Goal: Check status: Check status

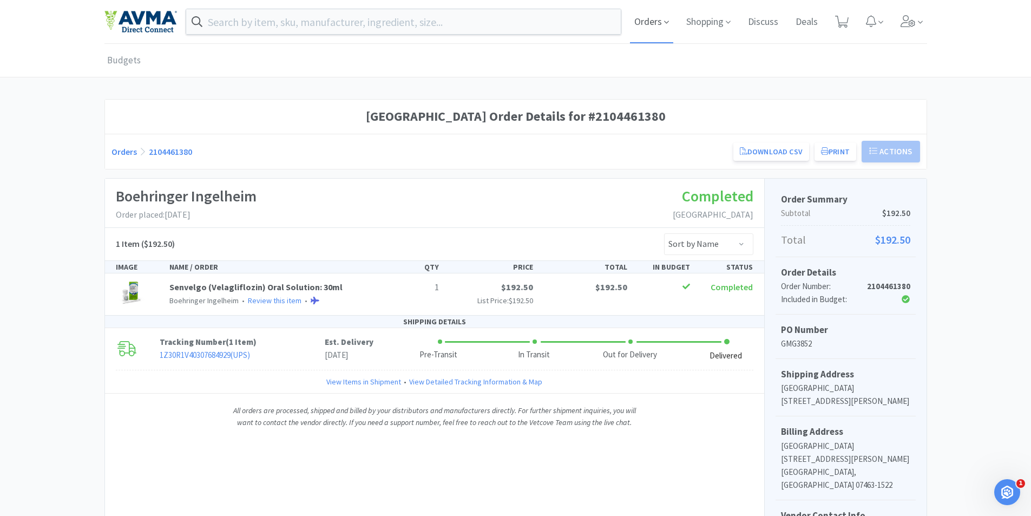
click at [649, 25] on span "Orders" at bounding box center [651, 21] width 43 height 43
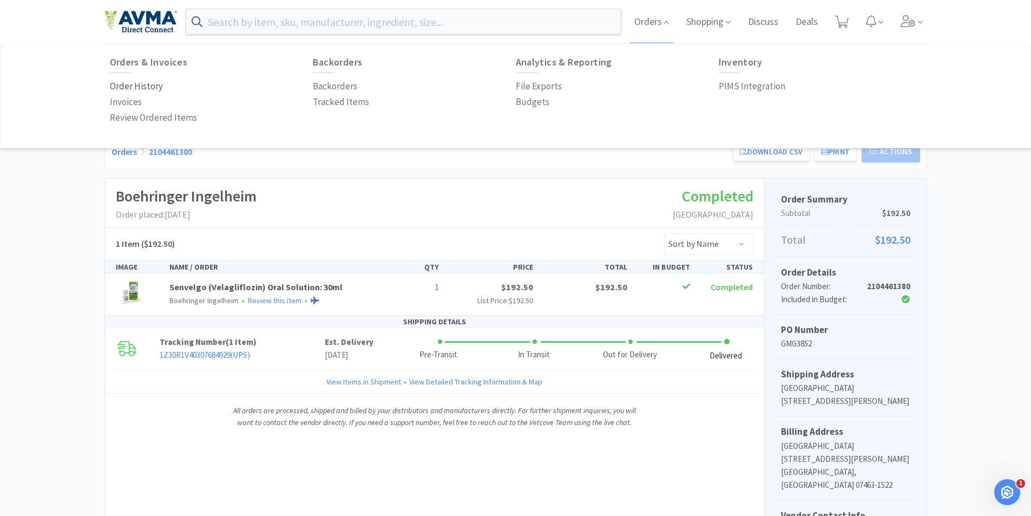
click at [141, 86] on p "Order History" at bounding box center [136, 86] width 53 height 15
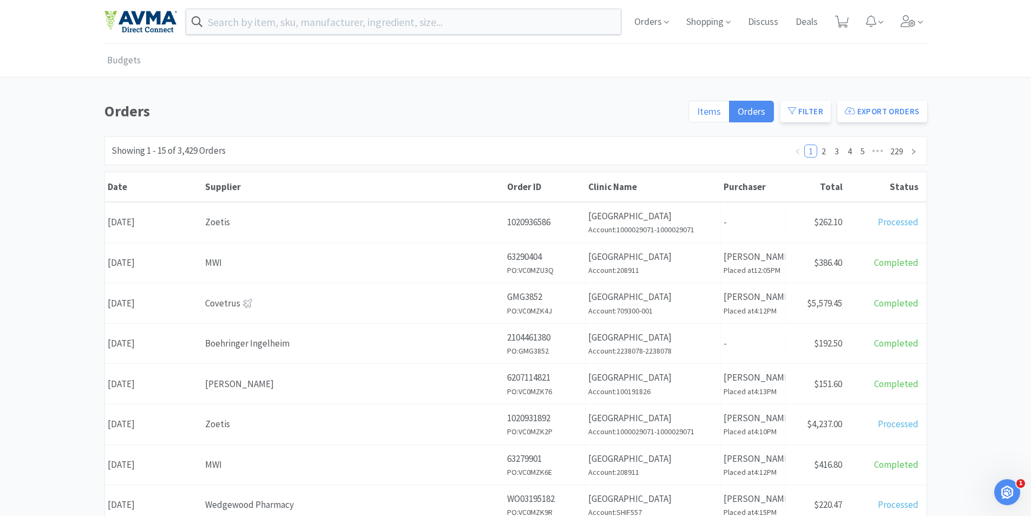
click at [714, 114] on span "Items" at bounding box center [709, 111] width 24 height 12
click at [697, 115] on input "Items" at bounding box center [697, 115] width 0 height 0
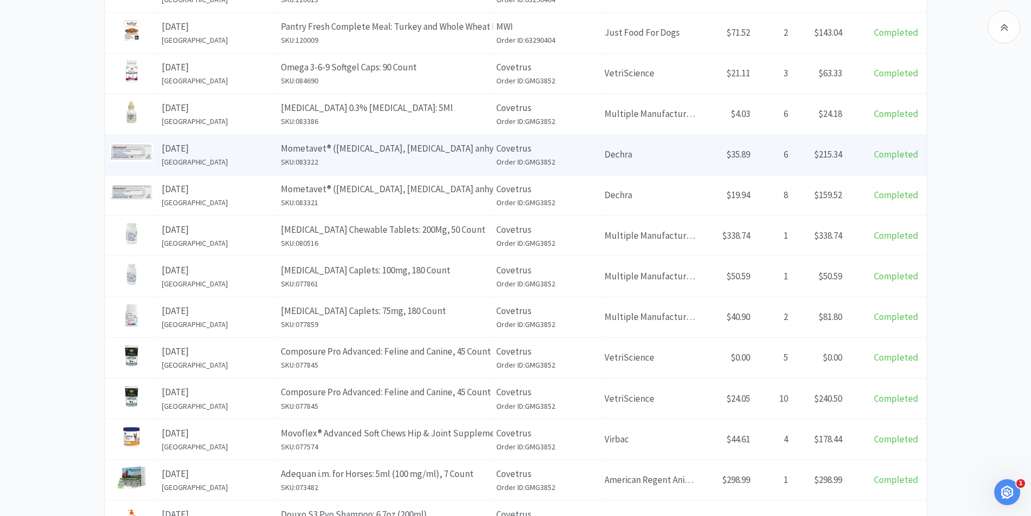
scroll to position [367, 0]
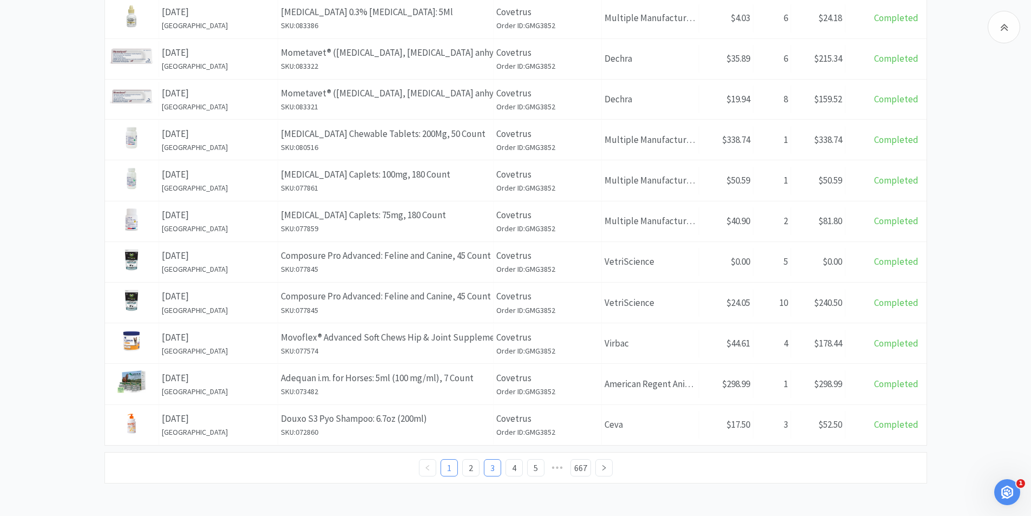
click at [498, 473] on link "3" at bounding box center [493, 468] width 16 height 16
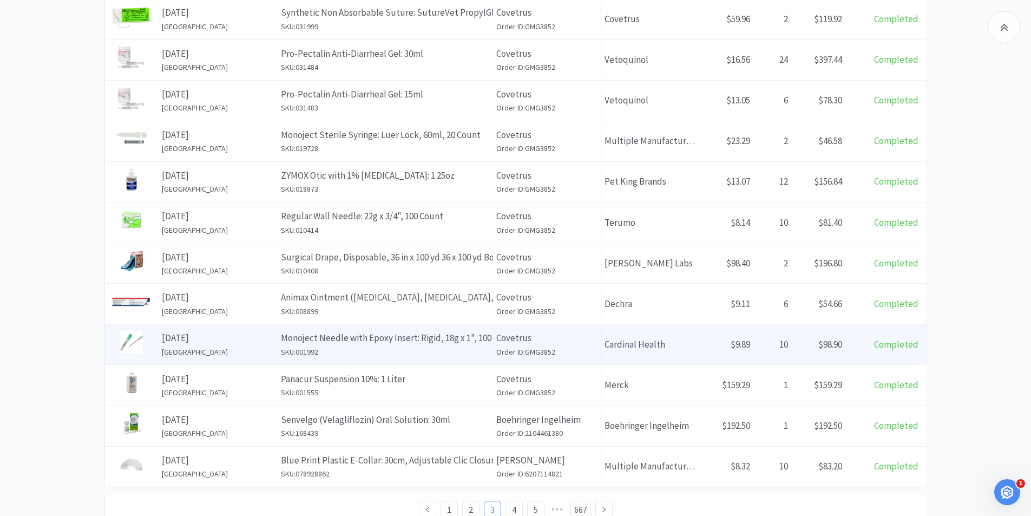
scroll to position [367, 0]
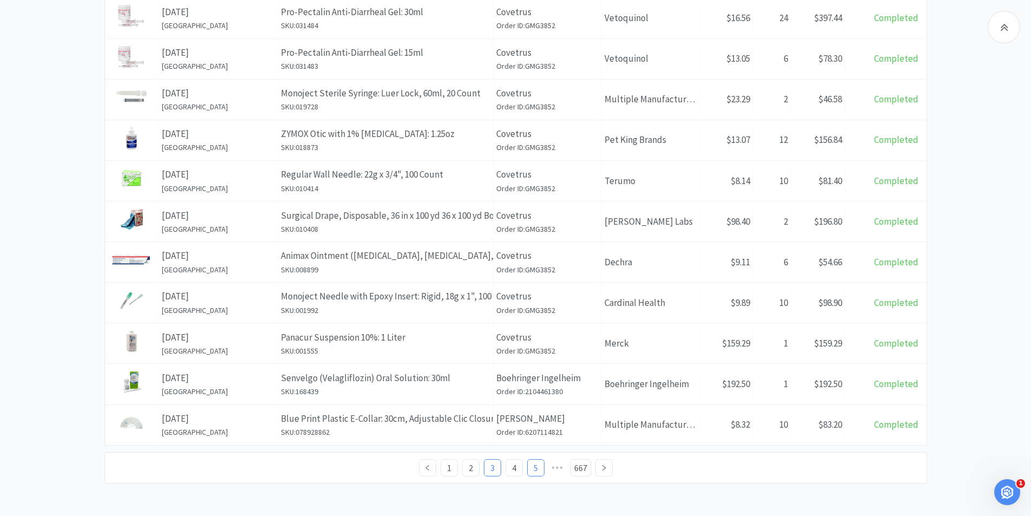
click at [532, 466] on link "5" at bounding box center [536, 468] width 16 height 16
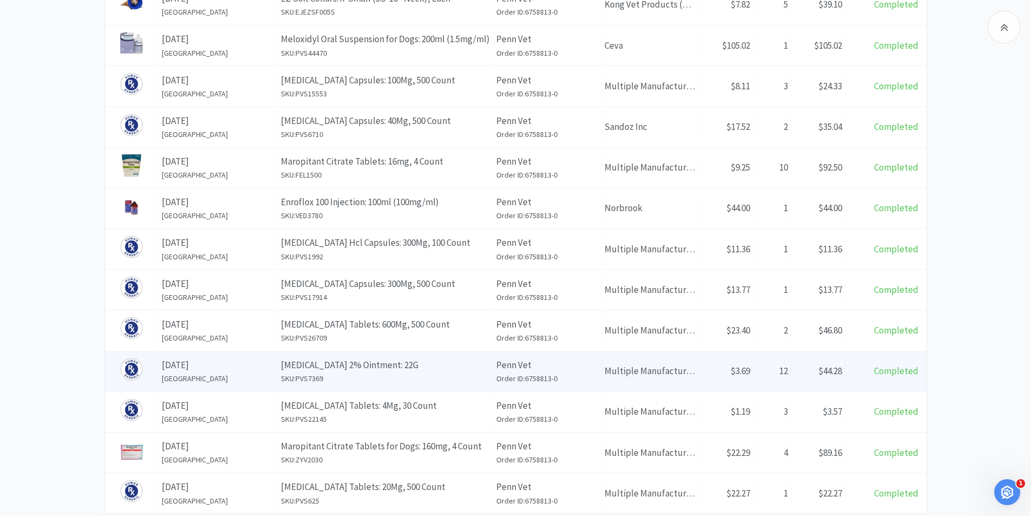
scroll to position [367, 0]
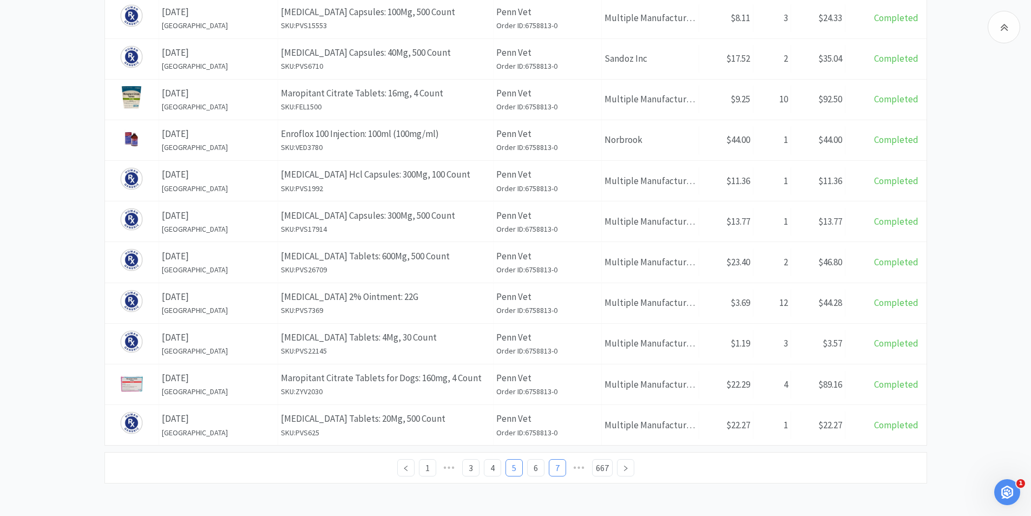
click at [558, 467] on link "7" at bounding box center [558, 468] width 16 height 16
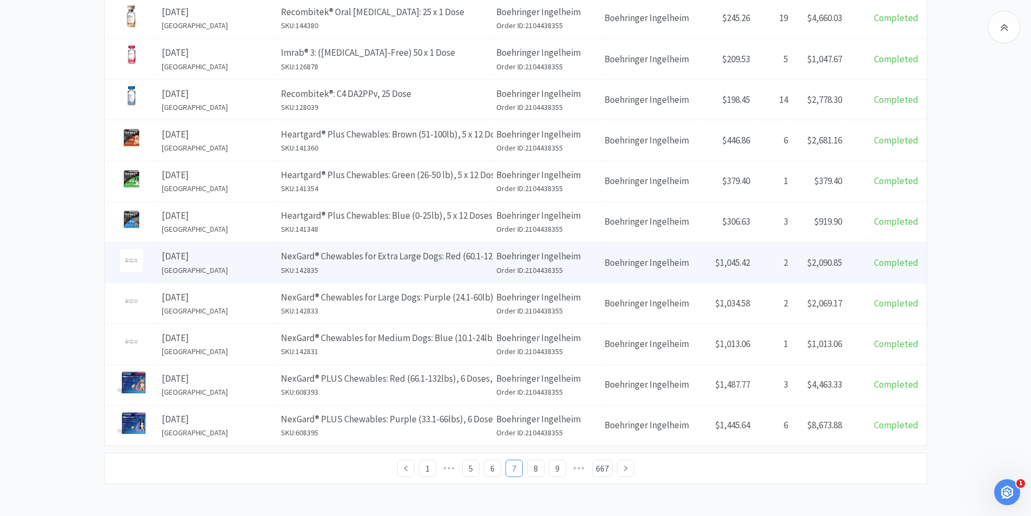
scroll to position [368, 0]
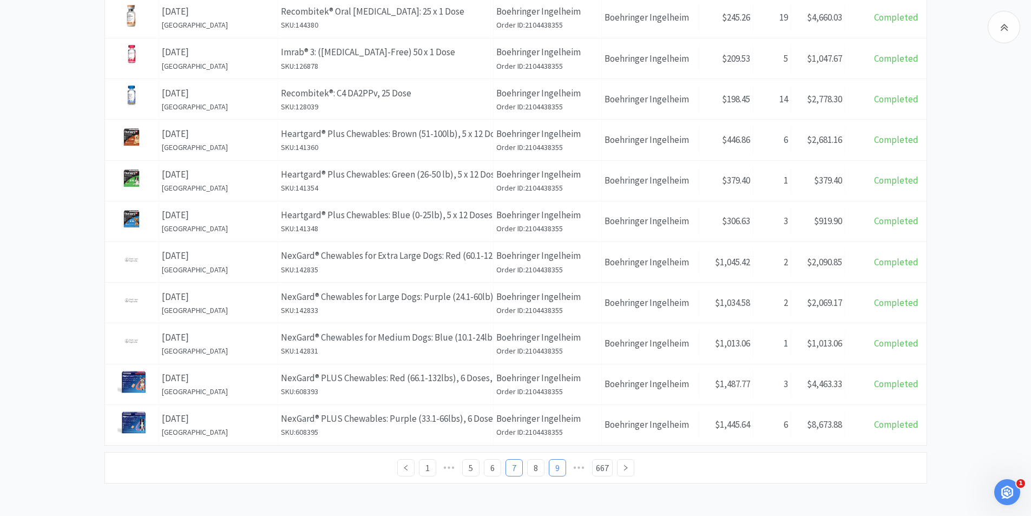
click at [551, 466] on link "9" at bounding box center [558, 468] width 16 height 16
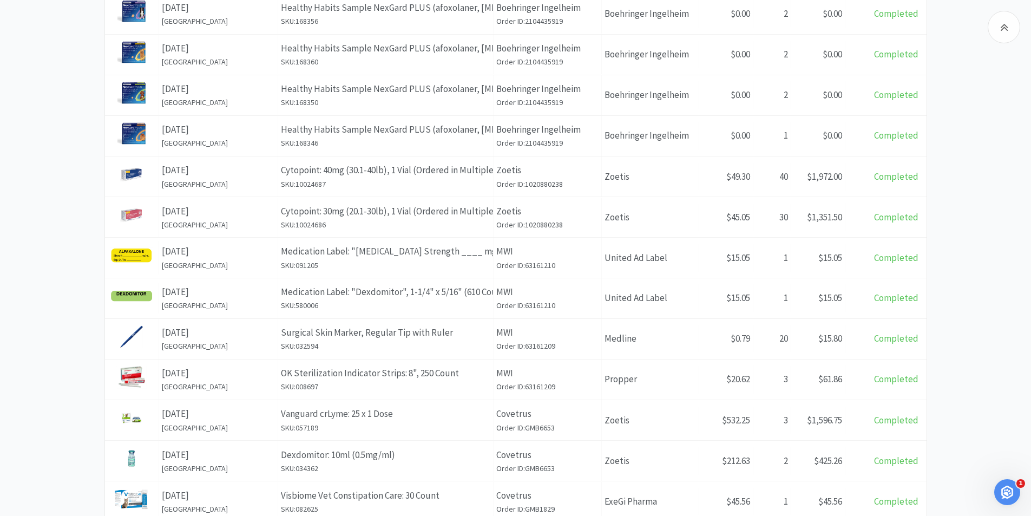
scroll to position [367, 0]
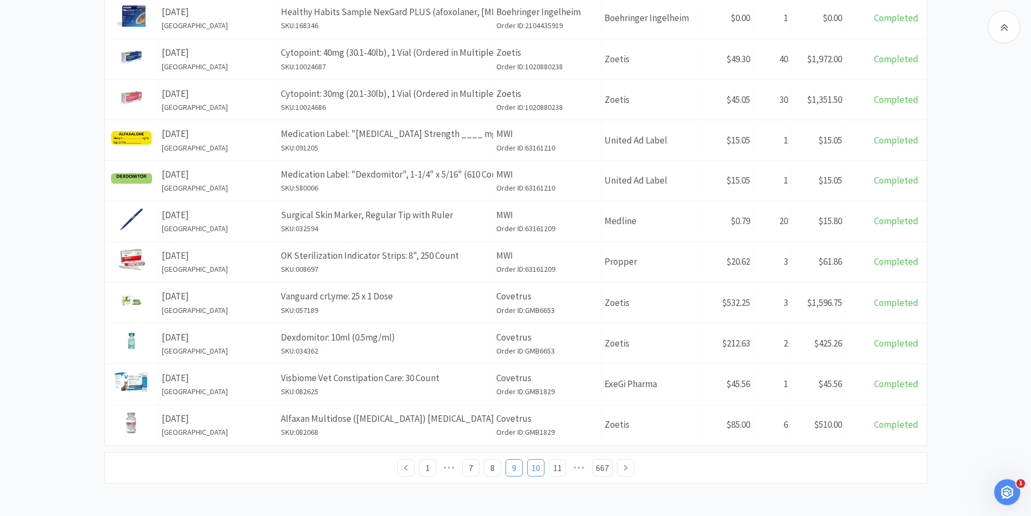
click at [530, 463] on link "10" at bounding box center [536, 468] width 16 height 16
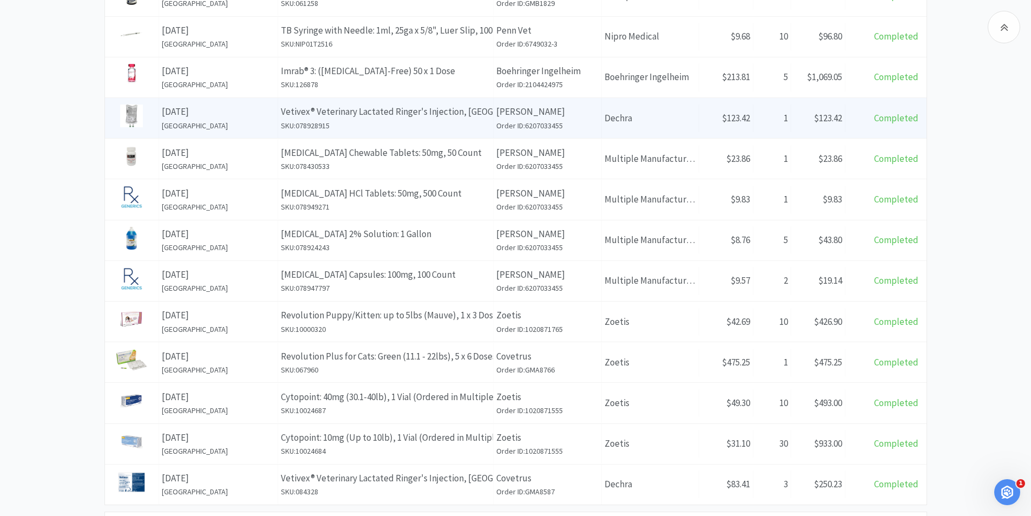
scroll to position [368, 0]
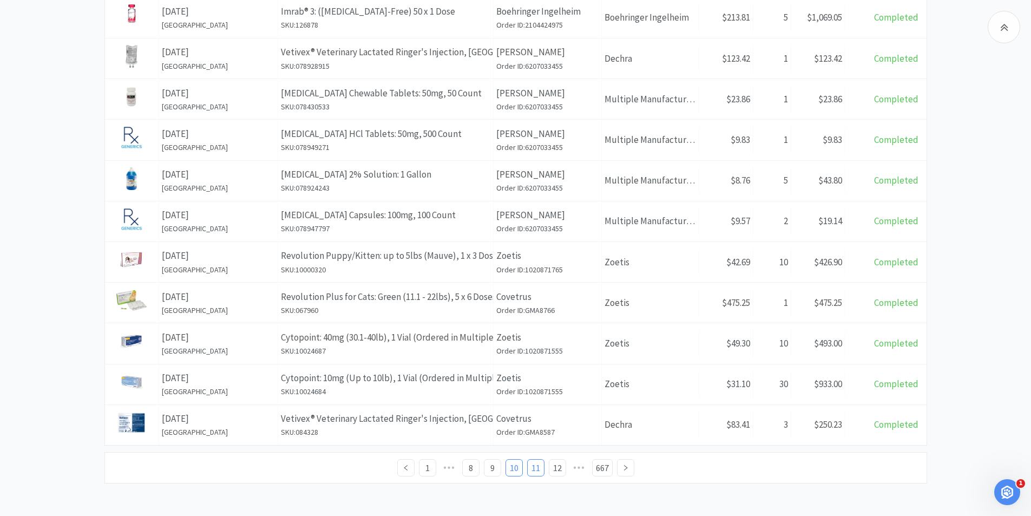
click at [535, 466] on link "11" at bounding box center [536, 468] width 16 height 16
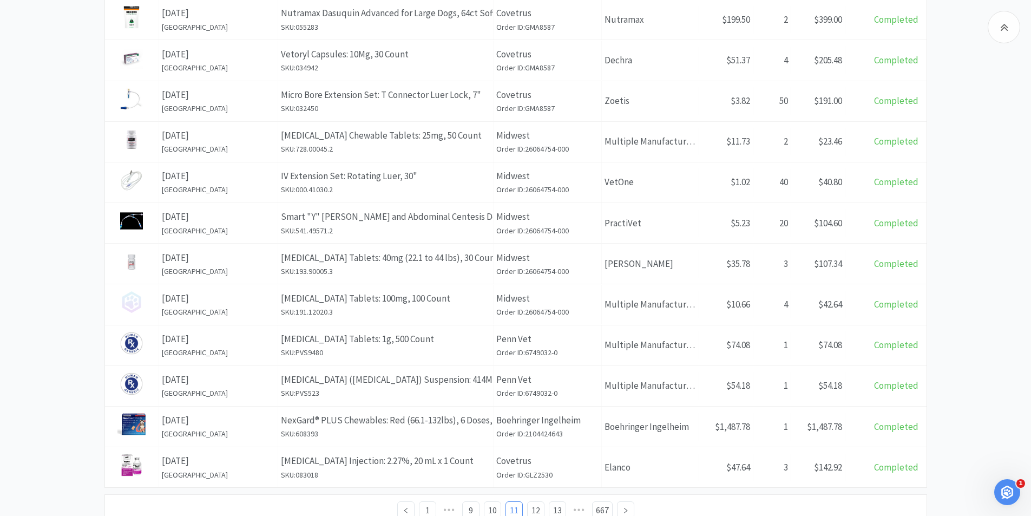
scroll to position [367, 0]
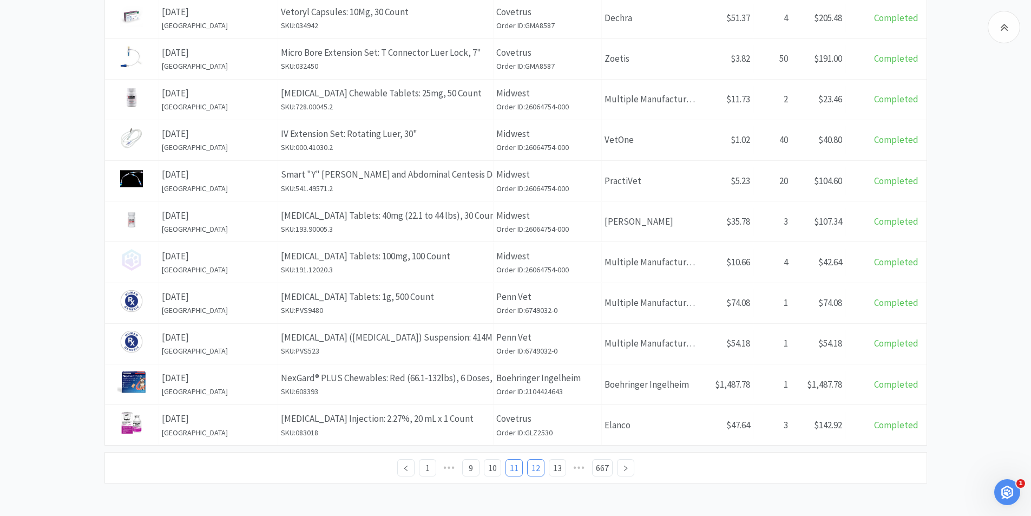
click at [533, 469] on link "12" at bounding box center [536, 468] width 16 height 16
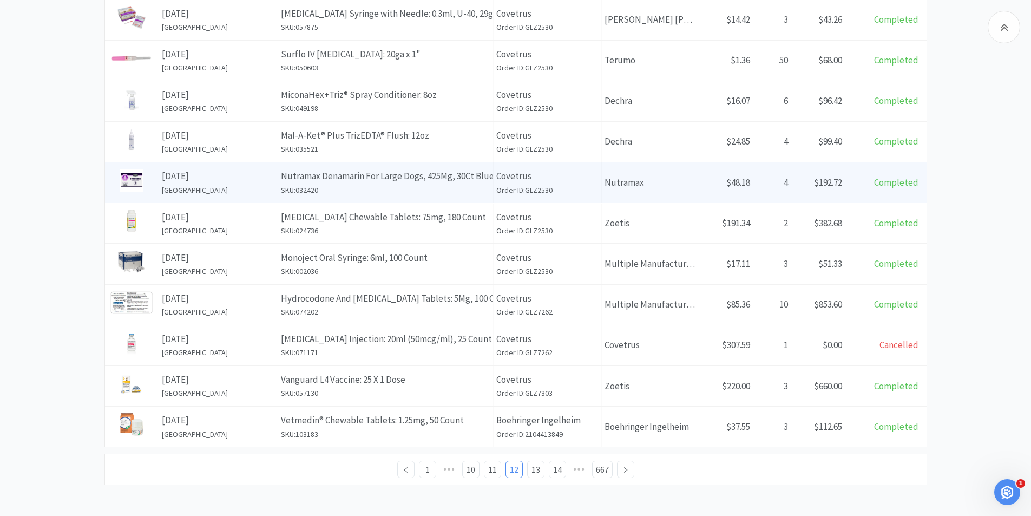
scroll to position [367, 0]
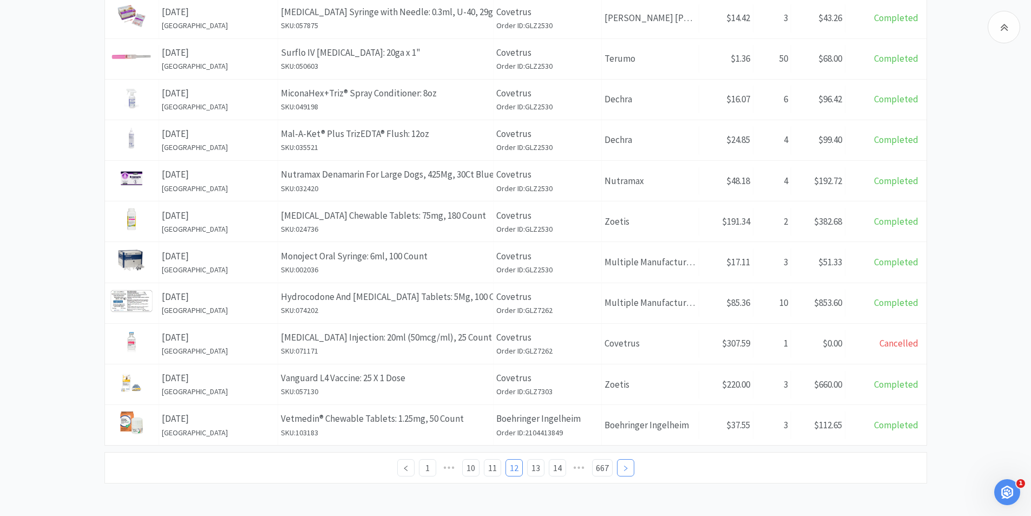
click at [624, 473] on link at bounding box center [625, 467] width 17 height 17
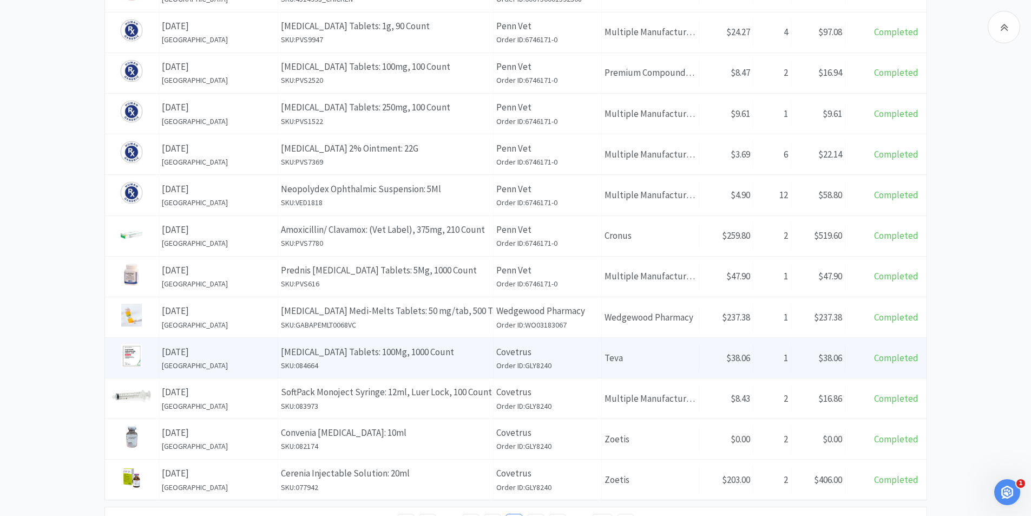
scroll to position [367, 0]
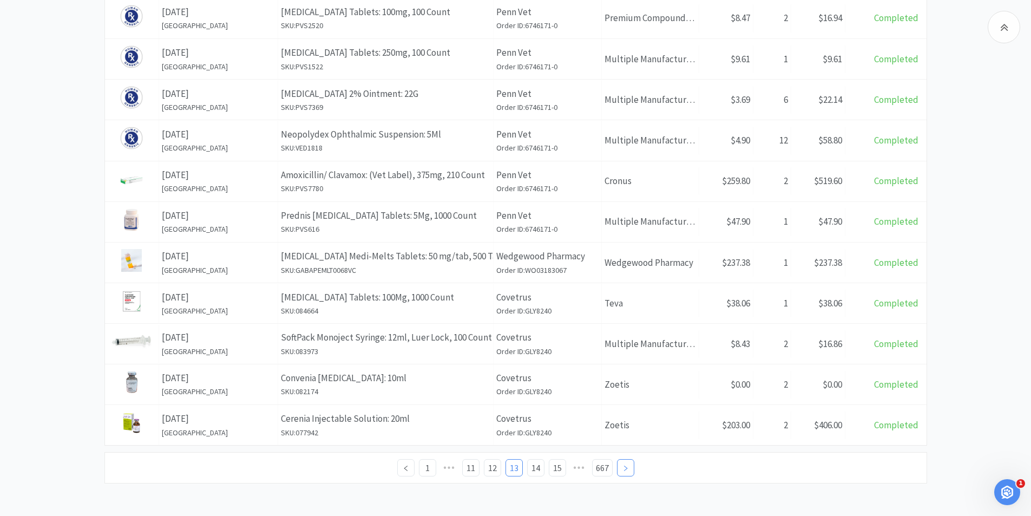
click at [625, 463] on link at bounding box center [625, 467] width 17 height 17
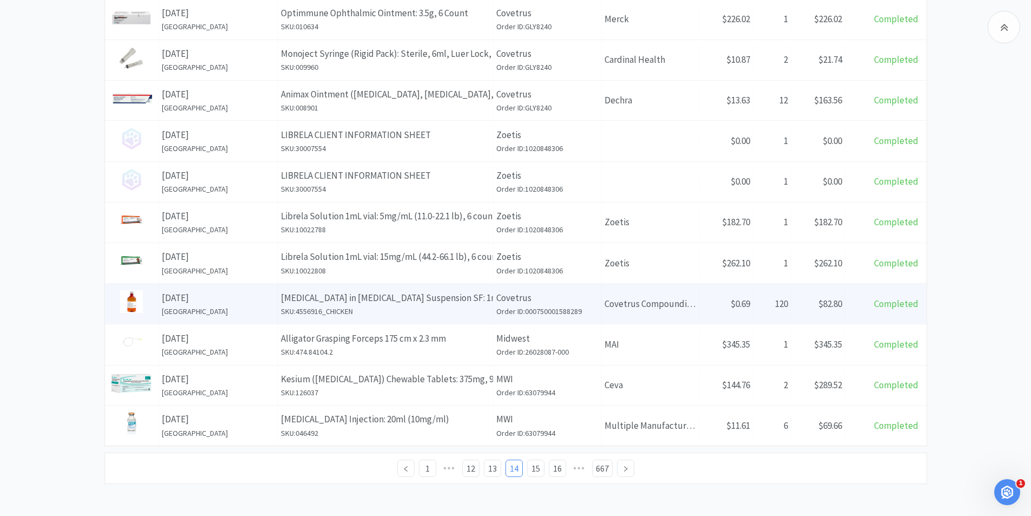
scroll to position [367, 0]
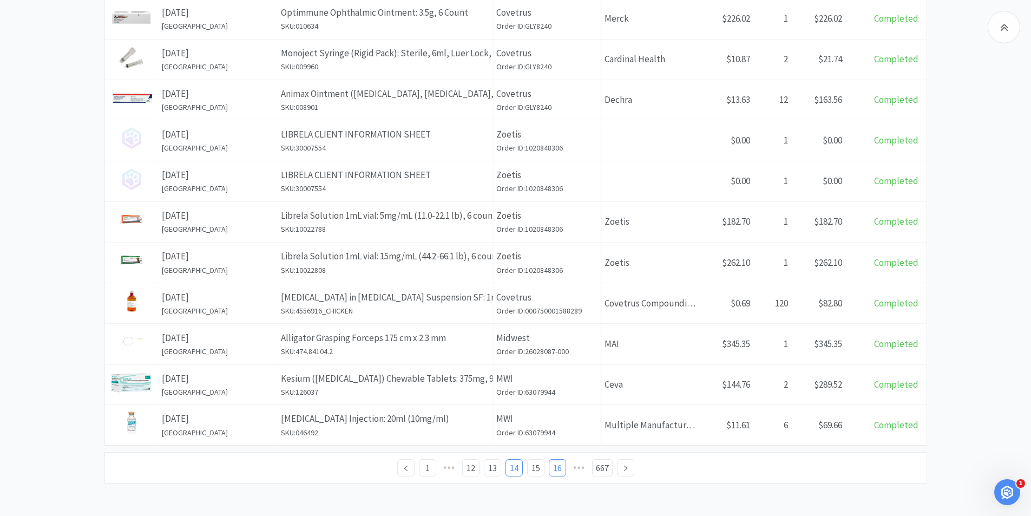
click at [559, 467] on link "16" at bounding box center [558, 468] width 16 height 16
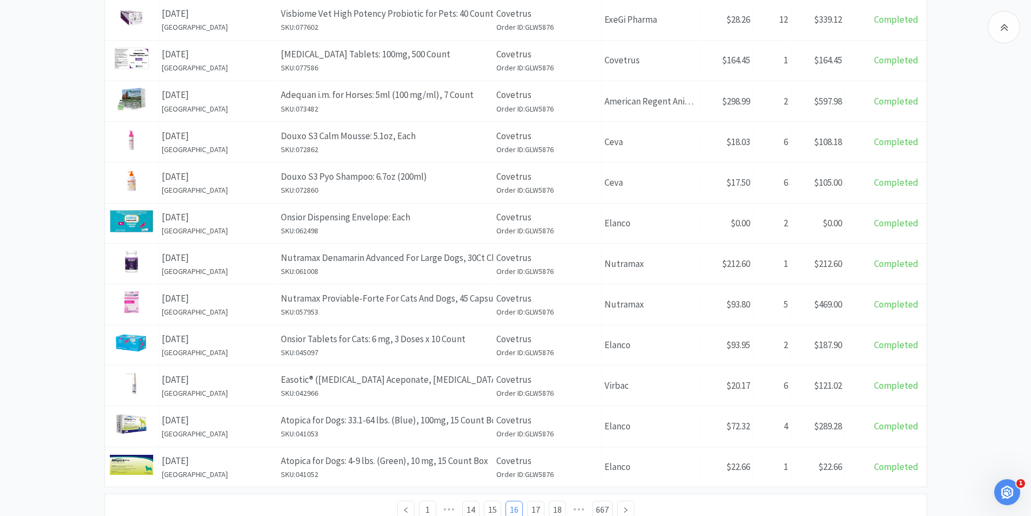
scroll to position [367, 0]
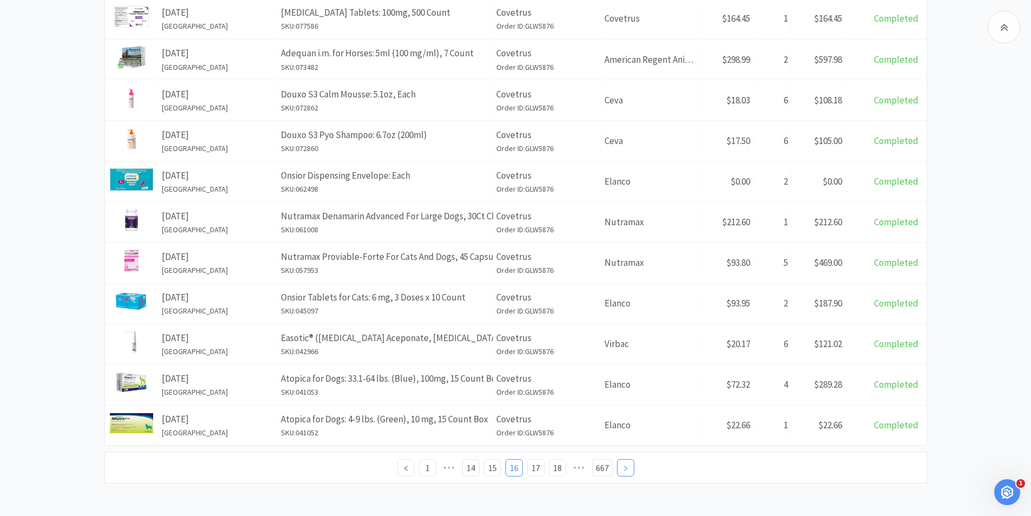
click at [626, 466] on icon "icon: right" at bounding box center [626, 468] width 6 height 6
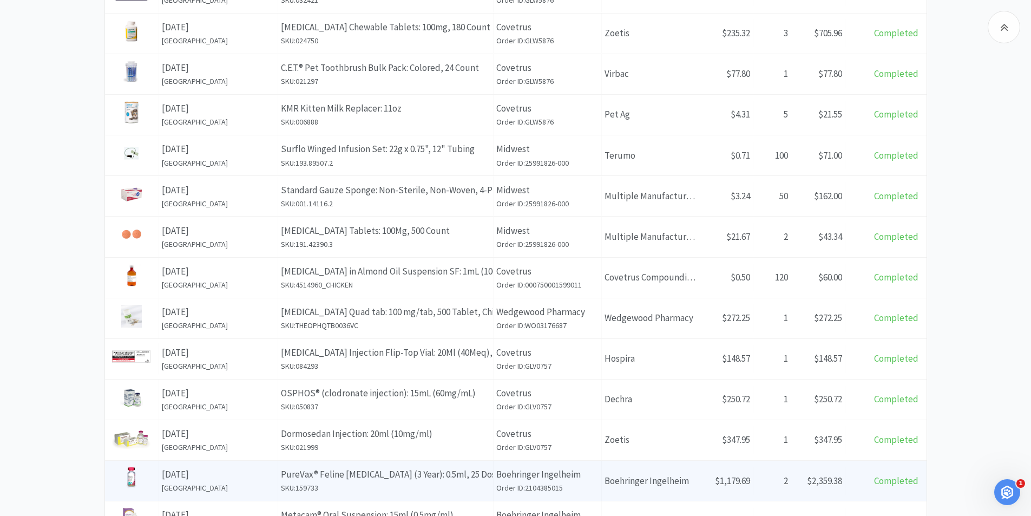
scroll to position [367, 0]
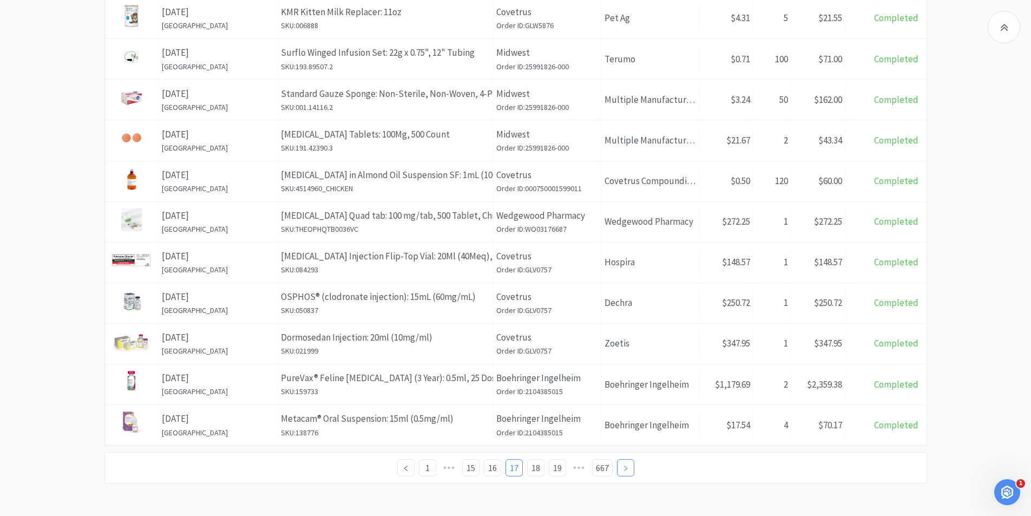
click at [626, 467] on icon "icon: right" at bounding box center [625, 468] width 3 height 5
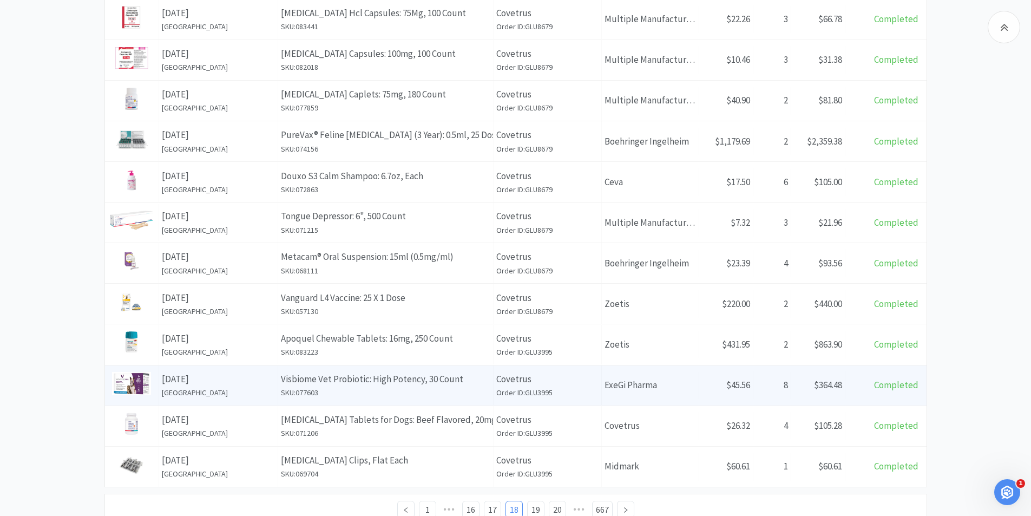
scroll to position [367, 0]
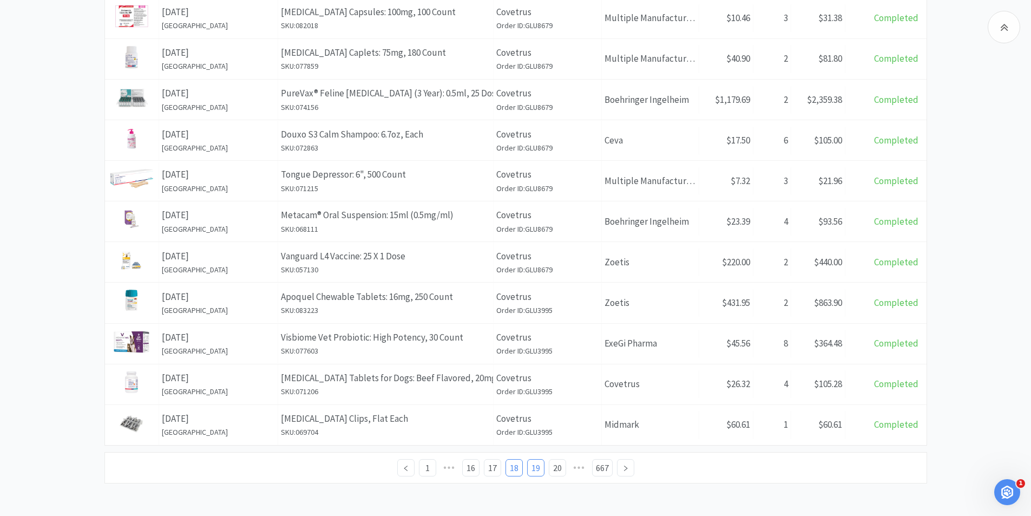
click at [536, 467] on link "19" at bounding box center [536, 468] width 16 height 16
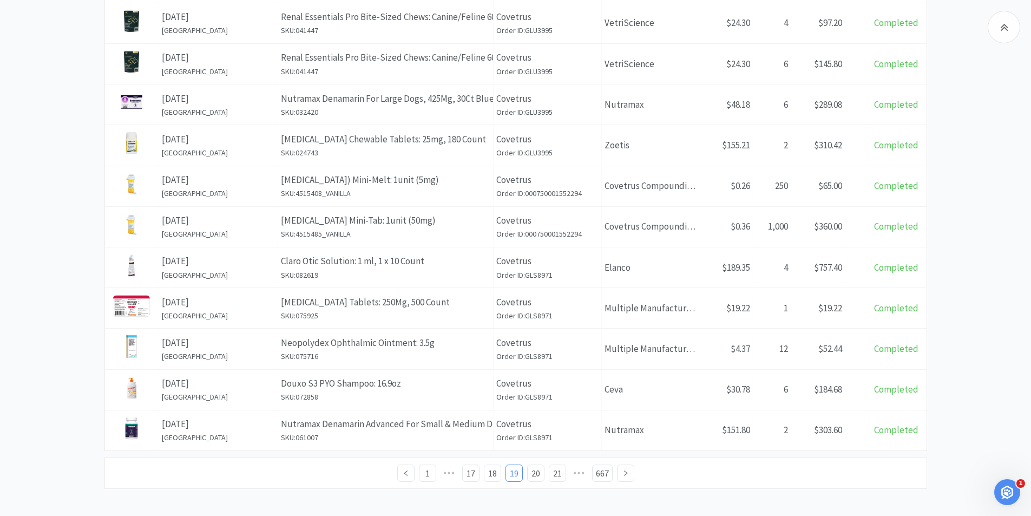
scroll to position [368, 0]
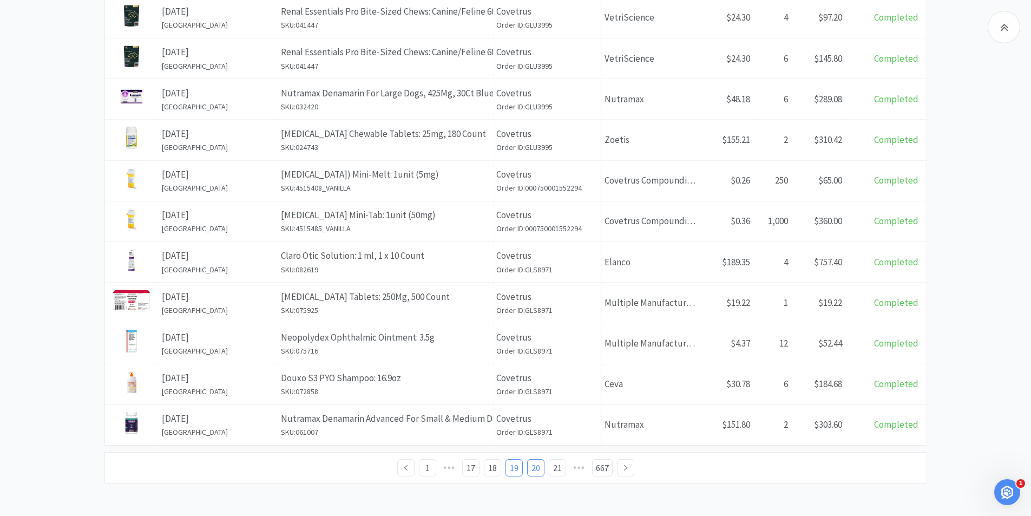
click at [538, 463] on link "20" at bounding box center [536, 468] width 16 height 16
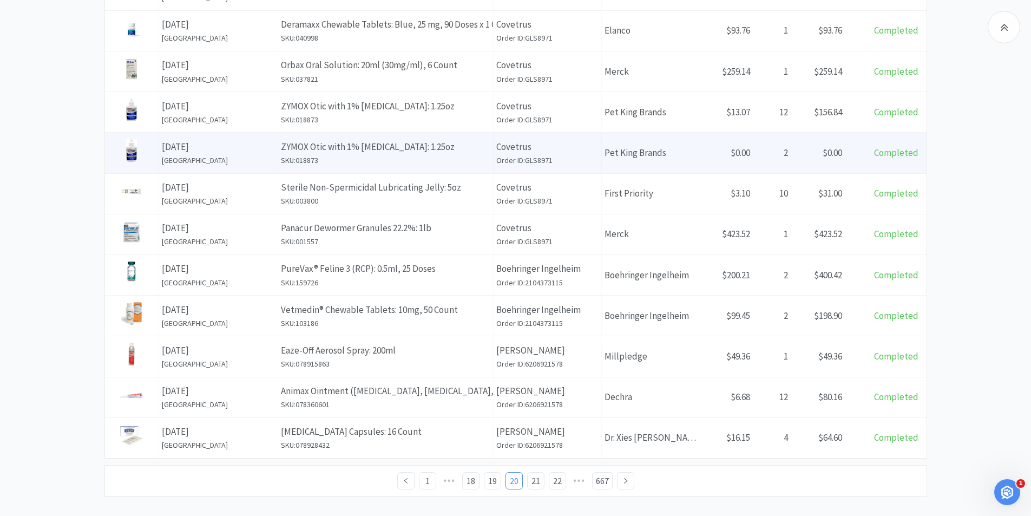
scroll to position [368, 0]
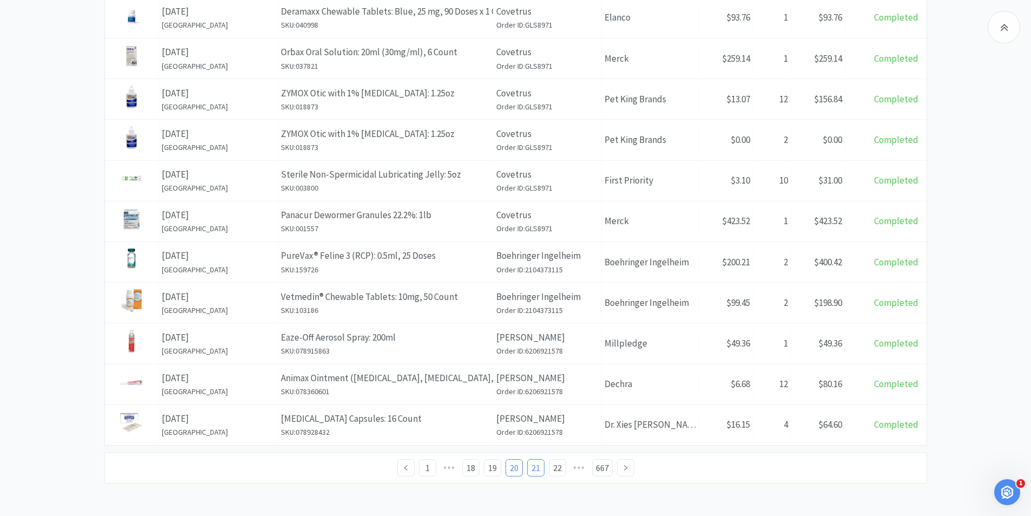
click at [537, 466] on link "21" at bounding box center [536, 468] width 16 height 16
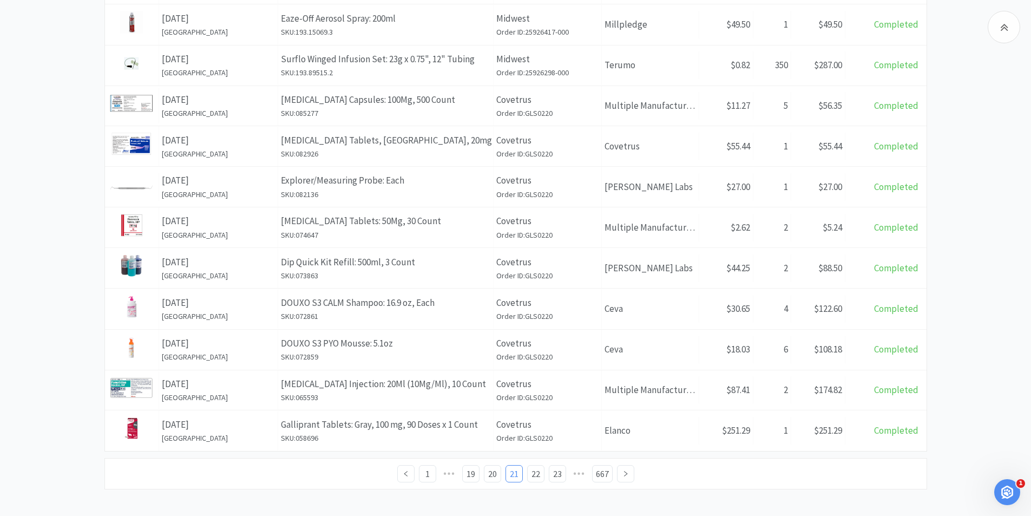
scroll to position [367, 0]
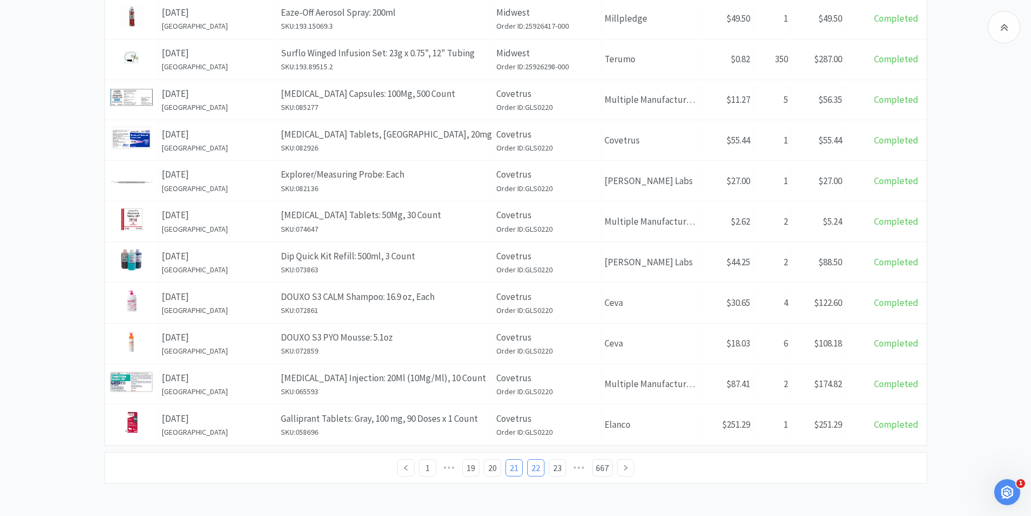
click at [541, 468] on link "22" at bounding box center [536, 468] width 16 height 16
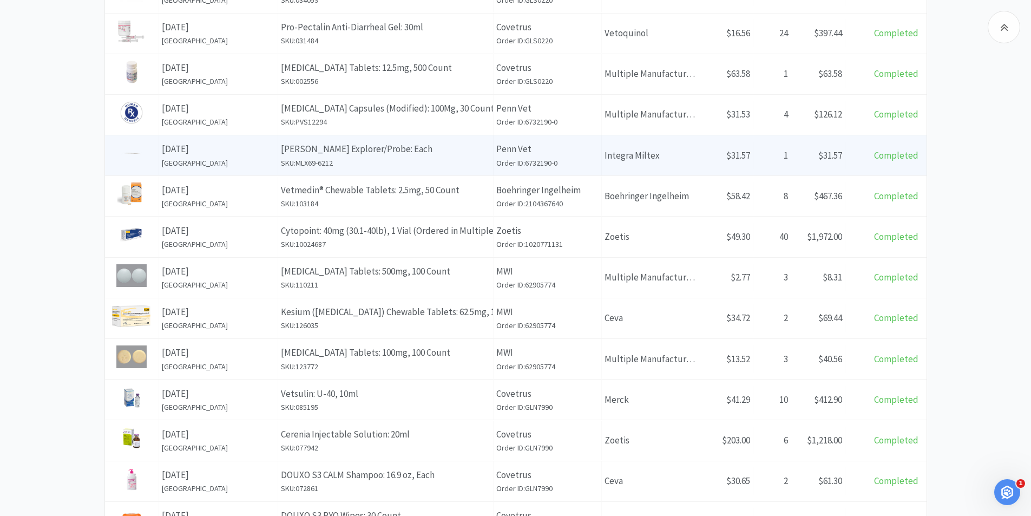
scroll to position [325, 0]
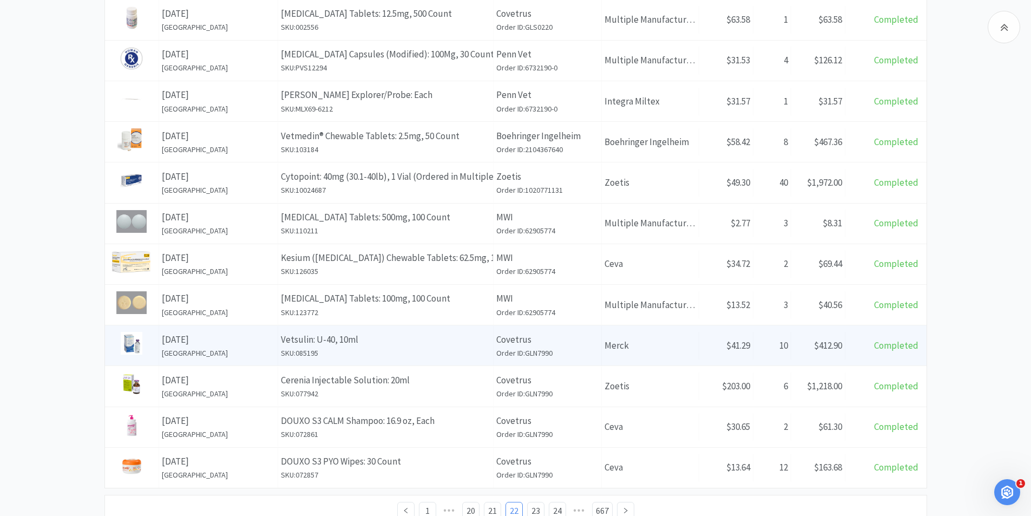
click at [448, 345] on p "Vetsulin: U-40, 10ml" at bounding box center [386, 339] width 210 height 15
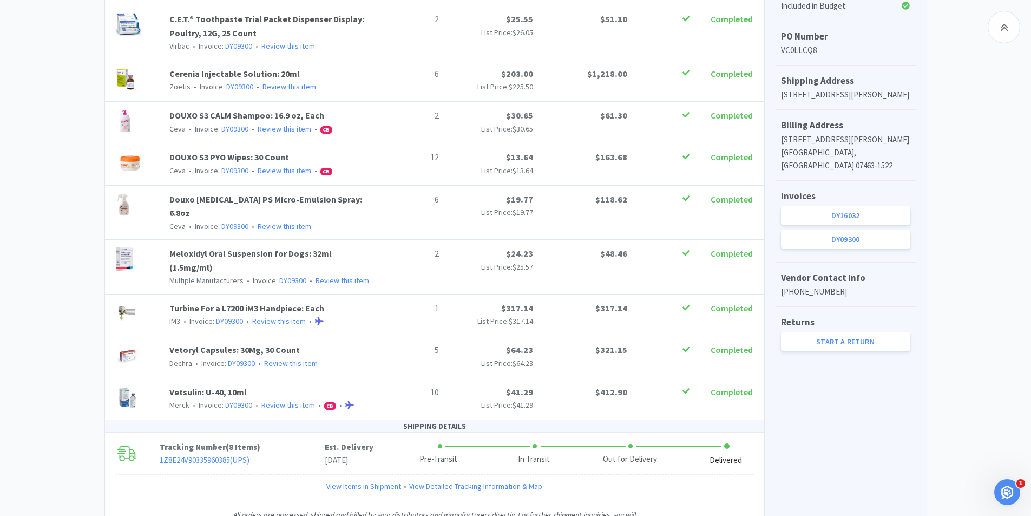
scroll to position [359, 0]
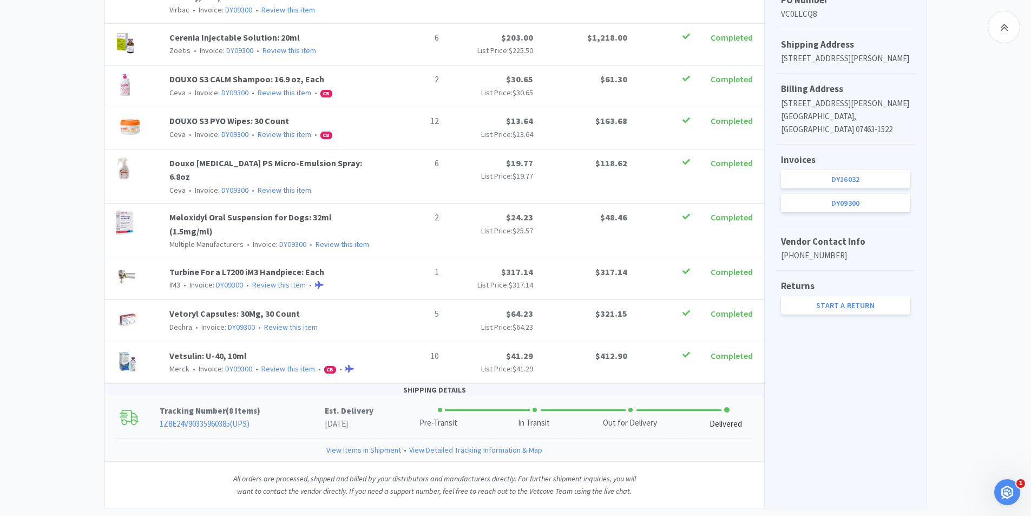
click at [359, 444] on link "View Items in Shipment" at bounding box center [363, 450] width 75 height 12
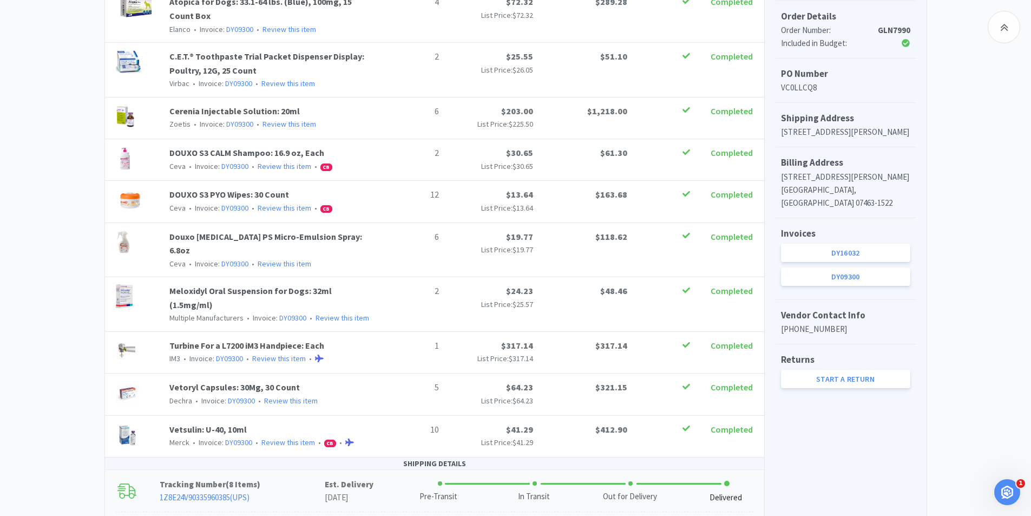
scroll to position [358, 0]
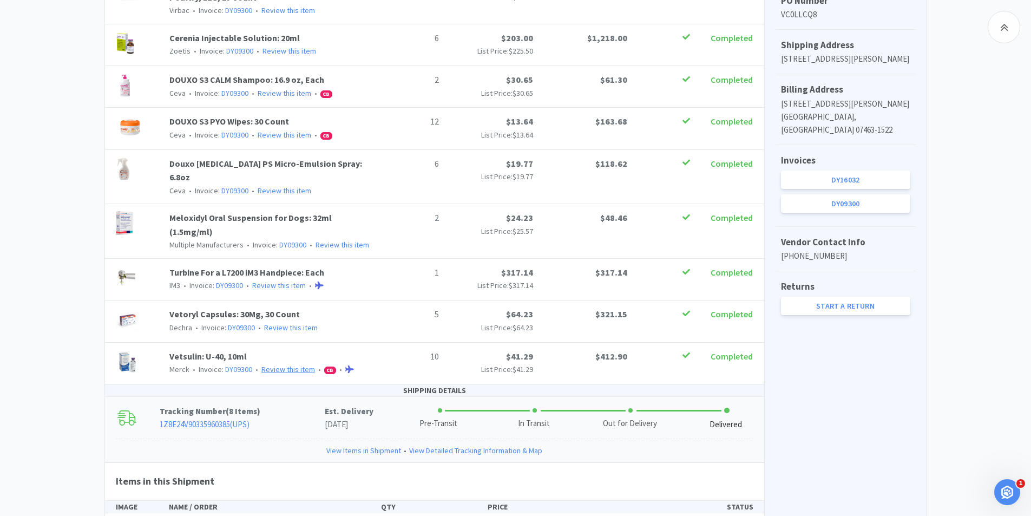
click at [289, 364] on link "Review this item" at bounding box center [289, 369] width 54 height 10
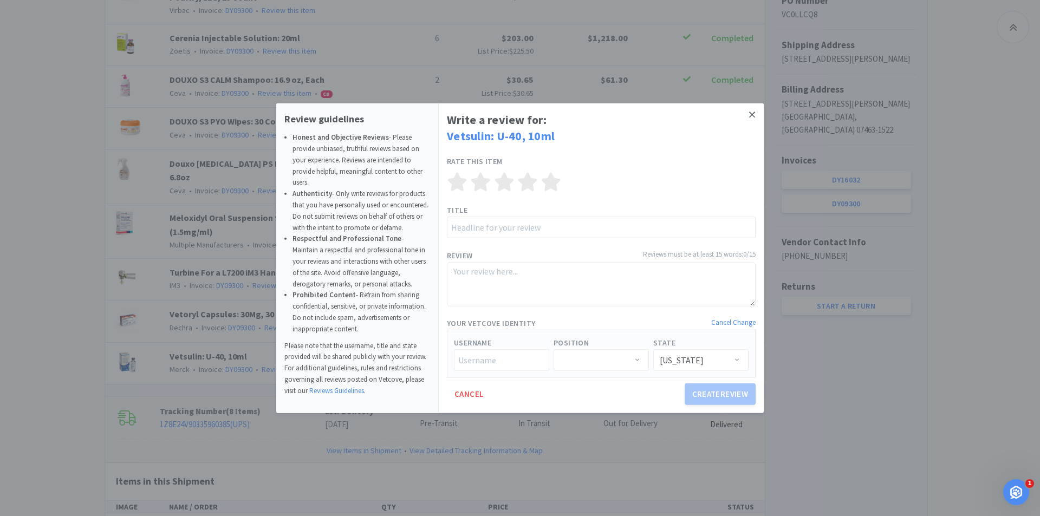
click at [757, 114] on link at bounding box center [751, 114] width 19 height 23
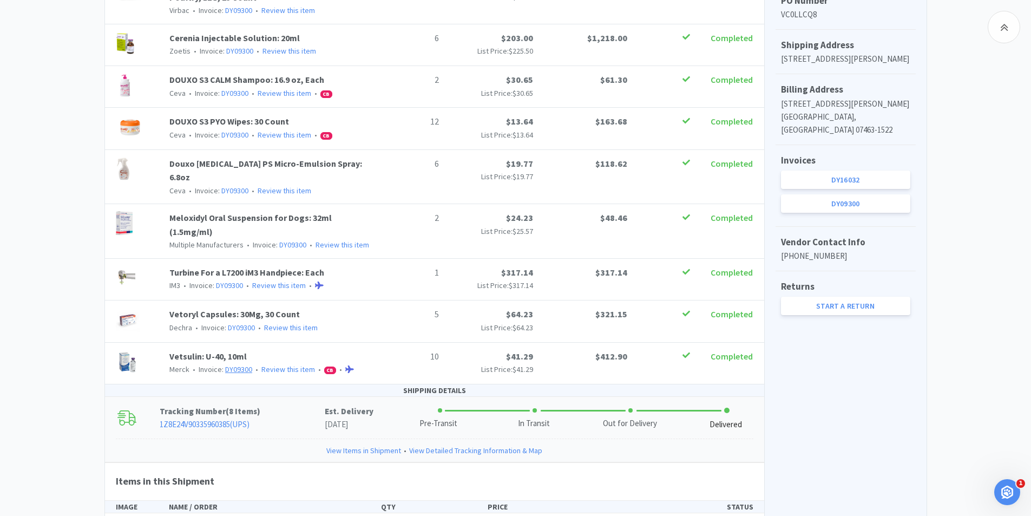
click at [235, 364] on link "DY09300" at bounding box center [238, 369] width 27 height 10
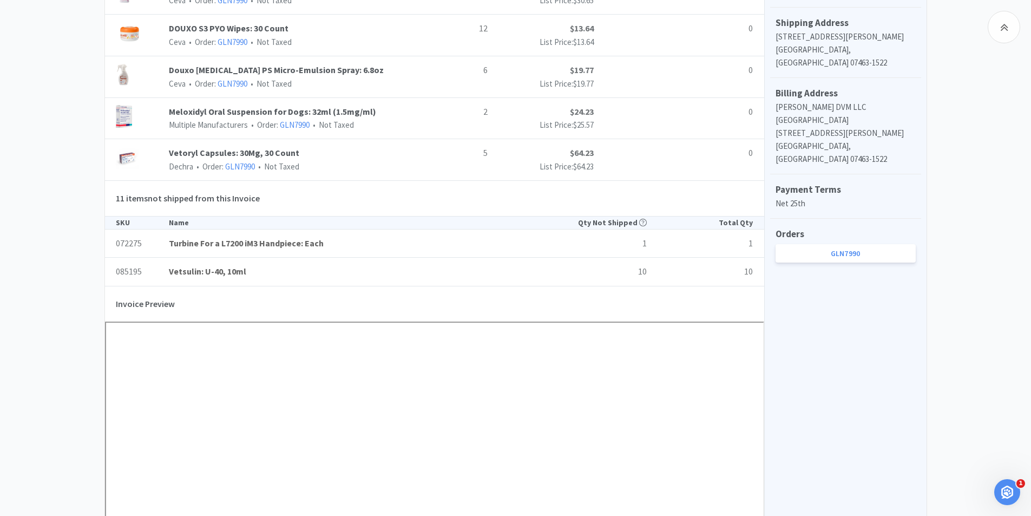
scroll to position [534, 0]
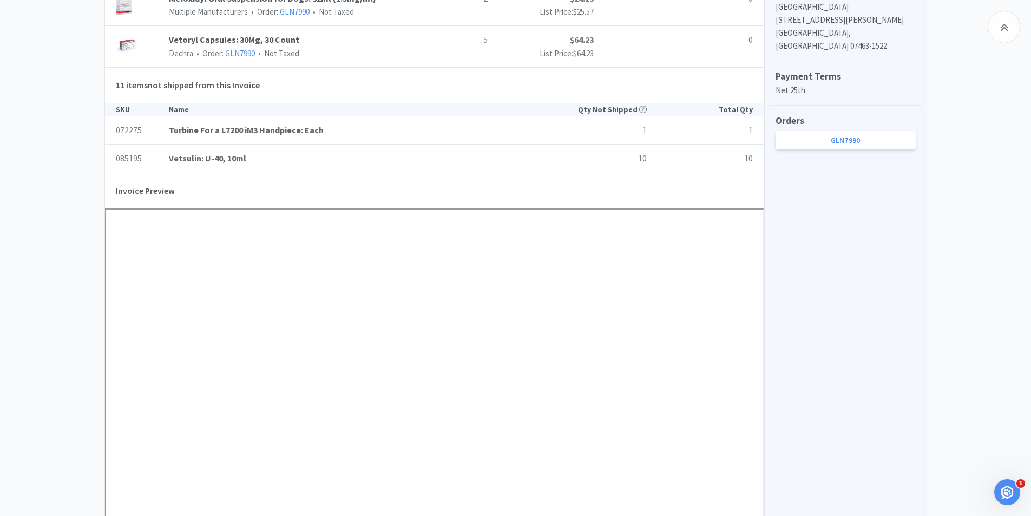
click at [343, 158] on link "Vetsulin: U-40, 10ml" at bounding box center [355, 159] width 372 height 14
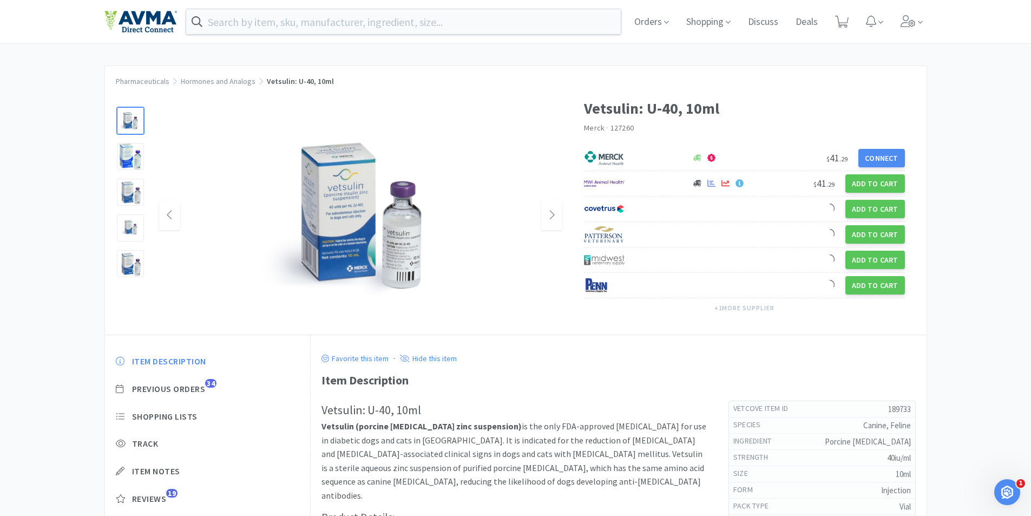
scroll to position [54, 0]
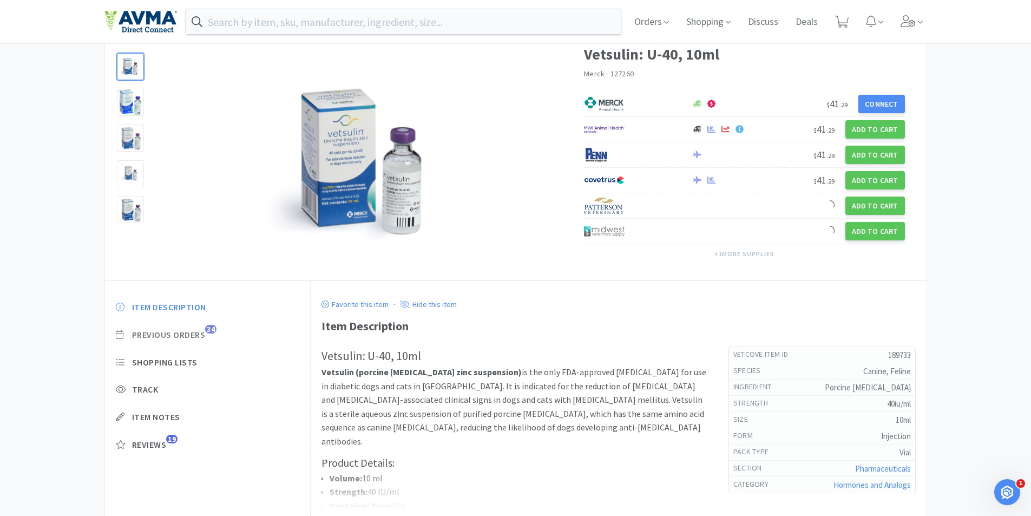
click at [190, 329] on span "Previous Orders" at bounding box center [169, 334] width 74 height 11
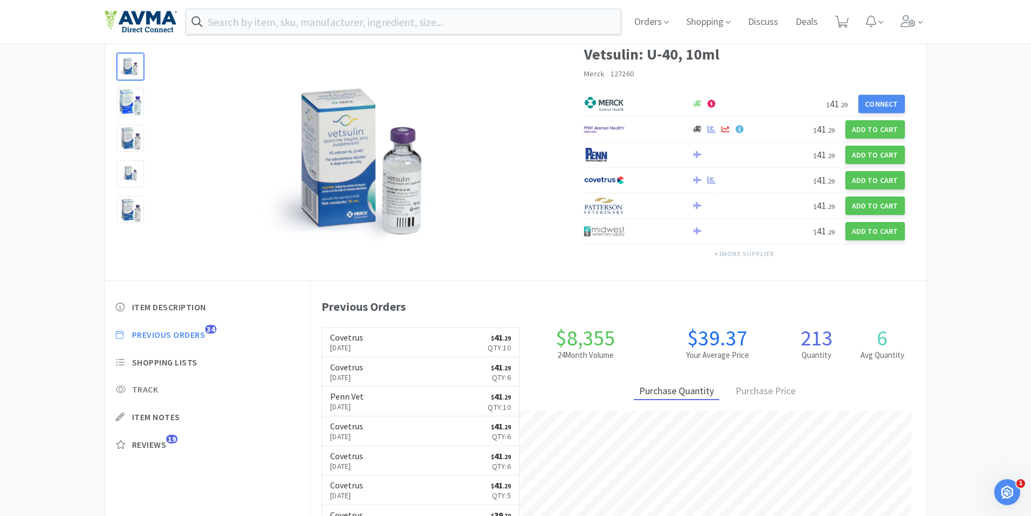
scroll to position [297, 616]
